Goal: Task Accomplishment & Management: Use online tool/utility

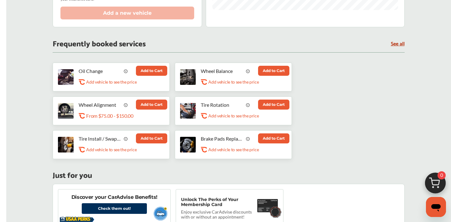
scroll to position [185, 0]
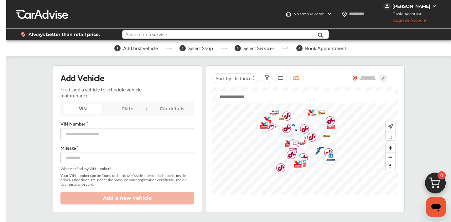
click at [218, 33] on input "text" at bounding box center [218, 35] width 191 height 10
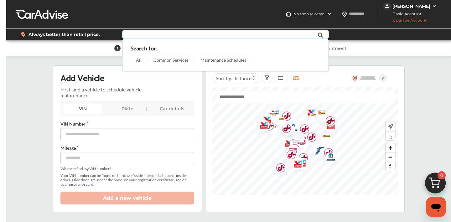
click at [224, 34] on input "text" at bounding box center [218, 35] width 191 height 10
click at [400, 49] on div "1 Add first vehicle 2 Select Shop 3 Select Services 4 Book Appointment" at bounding box center [230, 48] width 448 height 16
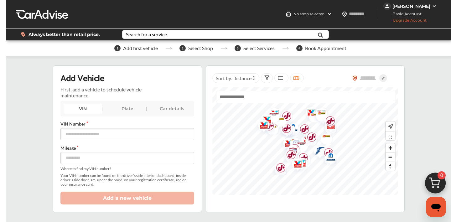
click at [400, 48] on div "1 Add first vehicle 2 Select Shop 3 Select Services 4 Book Appointment" at bounding box center [230, 48] width 448 height 16
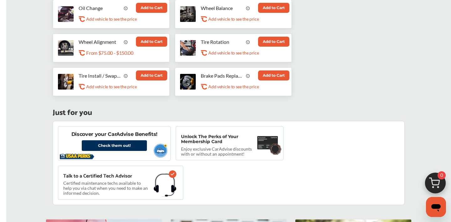
scroll to position [293, 0]
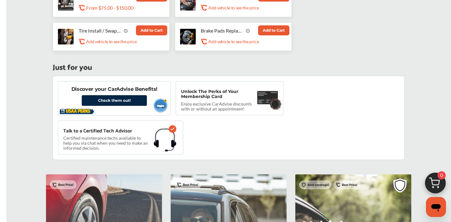
click at [128, 102] on link "Check them out!" at bounding box center [114, 100] width 65 height 11
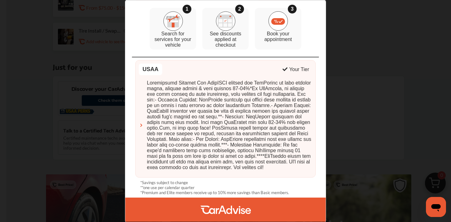
scroll to position [56, 0]
click at [375, 55] on div "Membership Benefits 1 Search for services for your vehicle 2 See discounts appl…" at bounding box center [225, 111] width 451 height 222
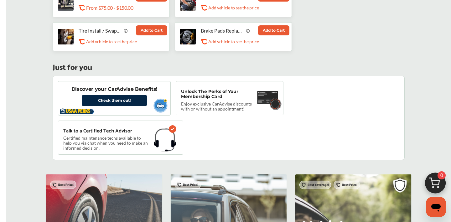
click at [104, 98] on link "Check them out!" at bounding box center [114, 100] width 65 height 11
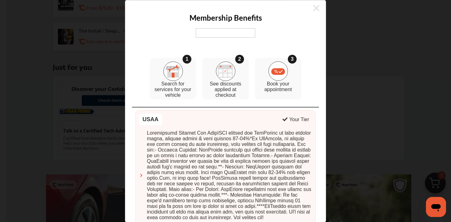
click at [253, 35] on img at bounding box center [225, 32] width 59 height 9
click at [239, 35] on img at bounding box center [225, 32] width 59 height 9
click at [316, 8] on icon at bounding box center [316, 8] width 6 height 6
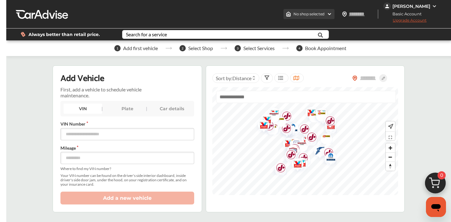
click at [317, 13] on span "No shop selected" at bounding box center [308, 14] width 31 height 5
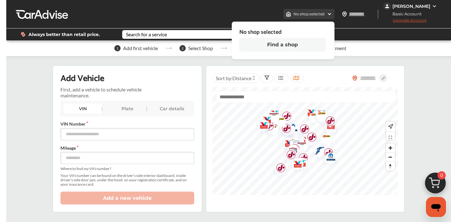
click at [317, 13] on span "No shop selected" at bounding box center [308, 14] width 31 height 5
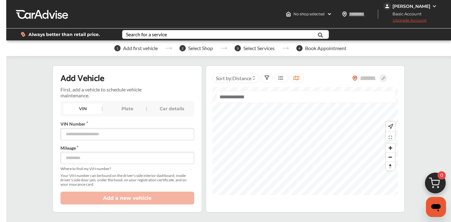
click at [283, 96] on input "text" at bounding box center [306, 97] width 180 height 12
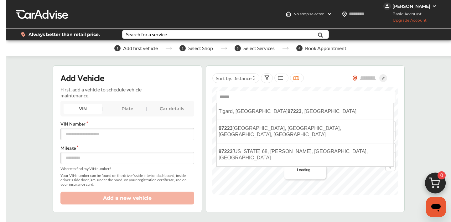
type input "*****"
click at [154, 153] on input "number" at bounding box center [127, 158] width 134 height 12
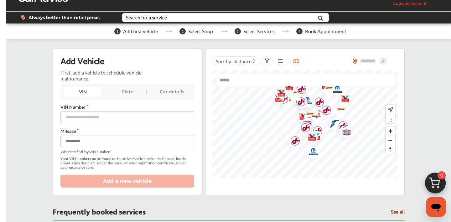
scroll to position [13, 0]
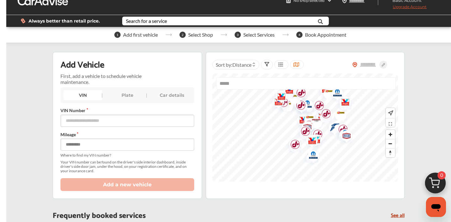
type input "**"
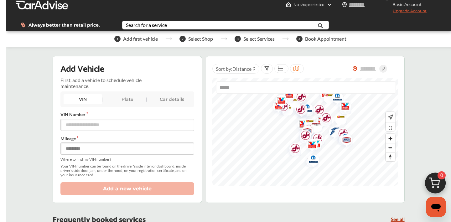
scroll to position [8, 0]
